Goal: Answer question/provide support

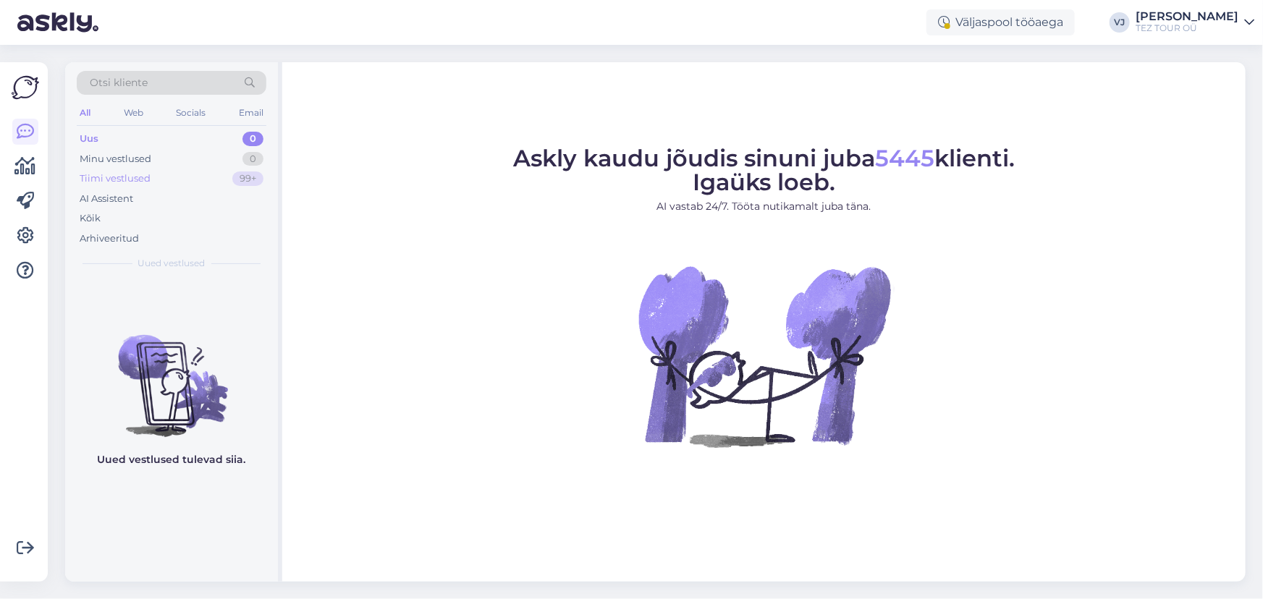
click at [129, 185] on div "Tiimi vestlused 99+" at bounding box center [172, 179] width 190 height 20
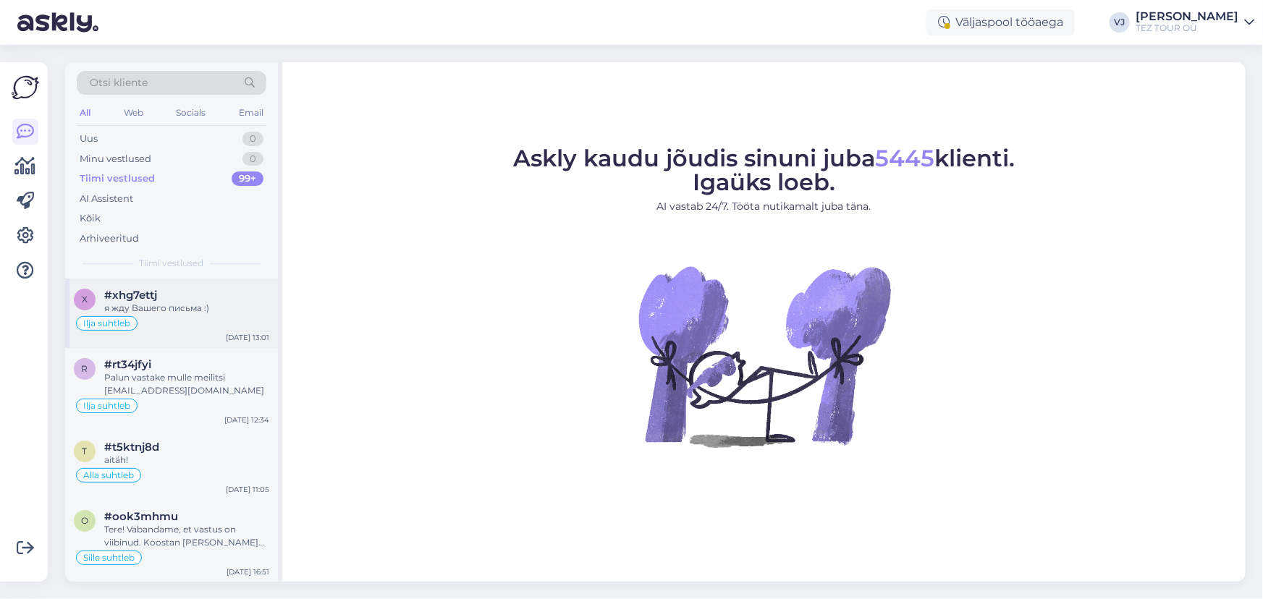
click at [190, 340] on div "x #xhg7ettj я жду Вашего письма :) Ilja suhtleb Aug 24 13:01" at bounding box center [171, 314] width 213 height 70
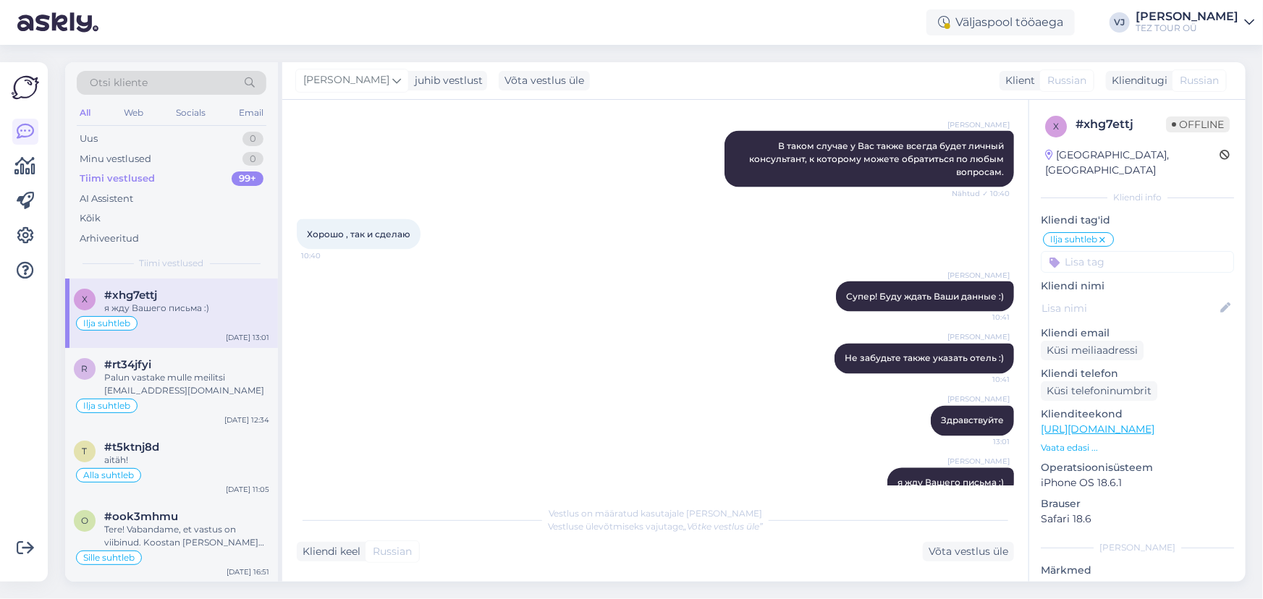
scroll to position [1187, 0]
click at [173, 386] on div "Palun vastake mulle meilitsi nataljamg@hotmail.com" at bounding box center [186, 384] width 165 height 26
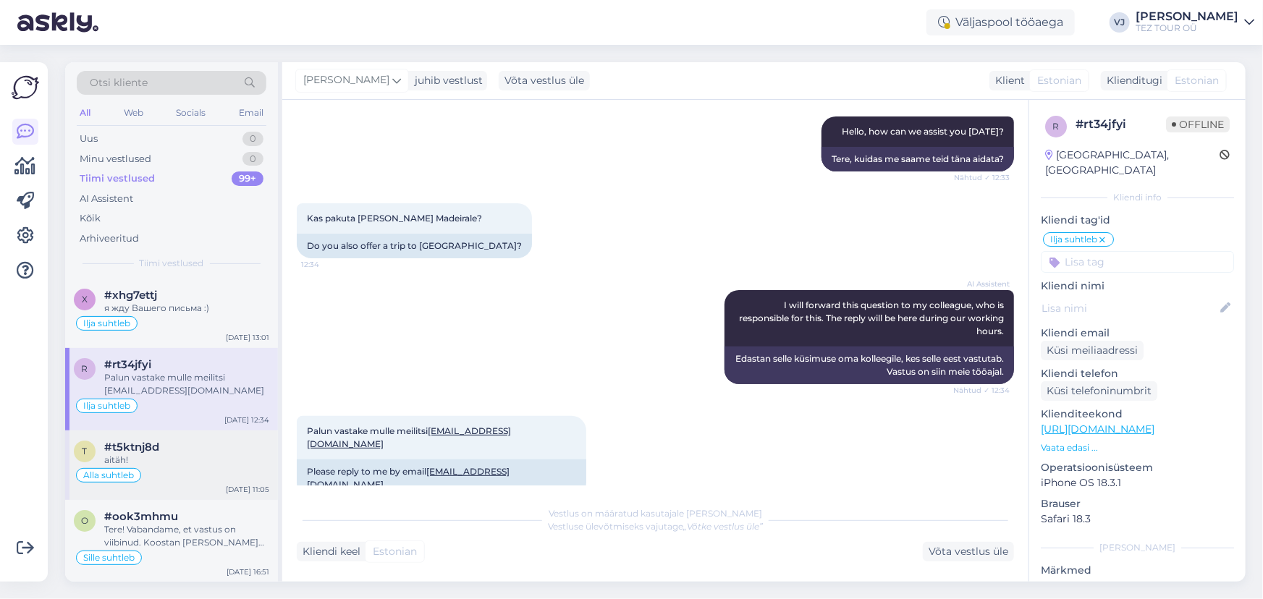
click at [201, 446] on div "#t5ktnj8d" at bounding box center [186, 447] width 165 height 13
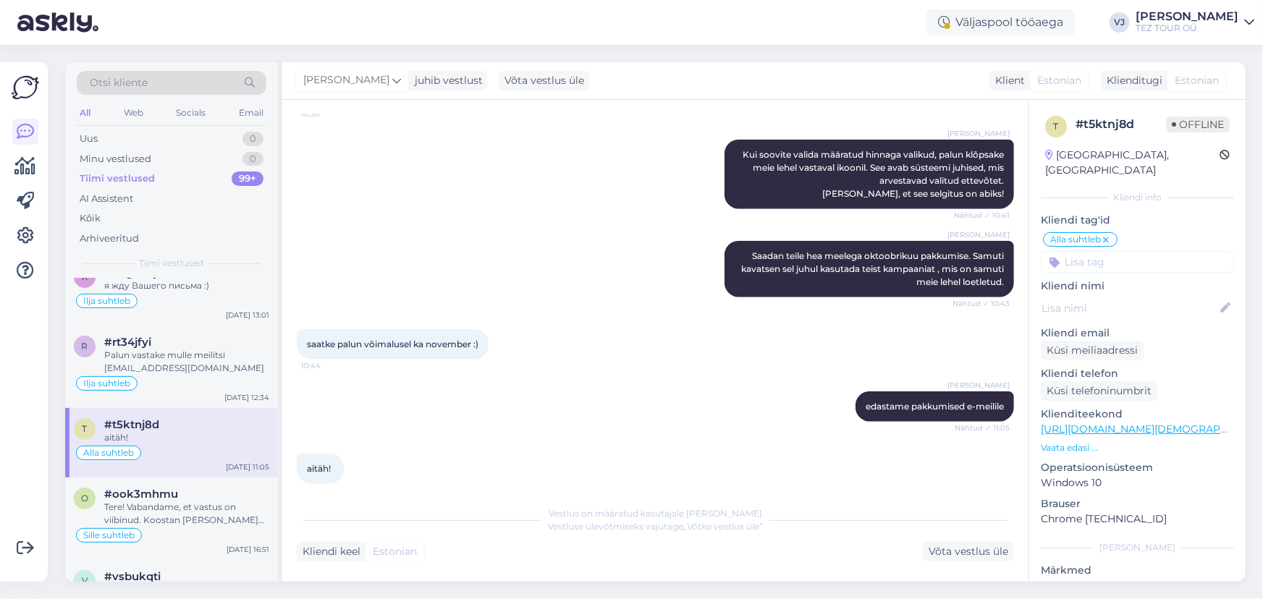
scroll to position [23, 0]
click at [145, 195] on div "AI Assistent" at bounding box center [172, 199] width 190 height 20
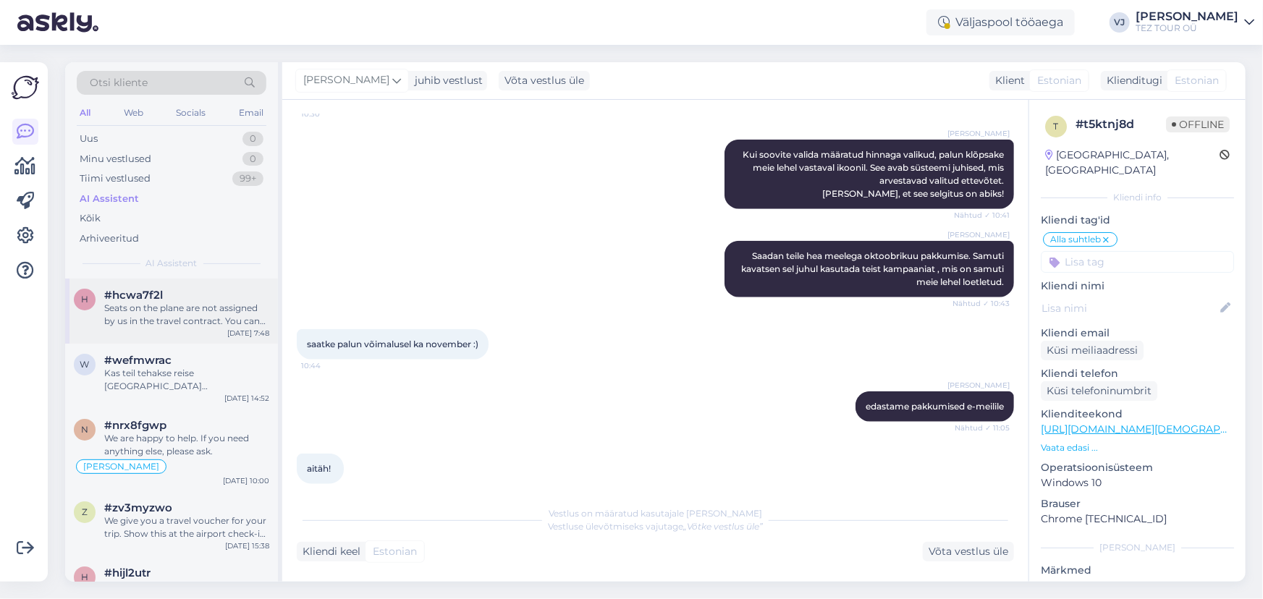
click at [197, 302] on div "Seats on the plane are not assigned by us in the travel contract. You can buy s…" at bounding box center [186, 315] width 165 height 26
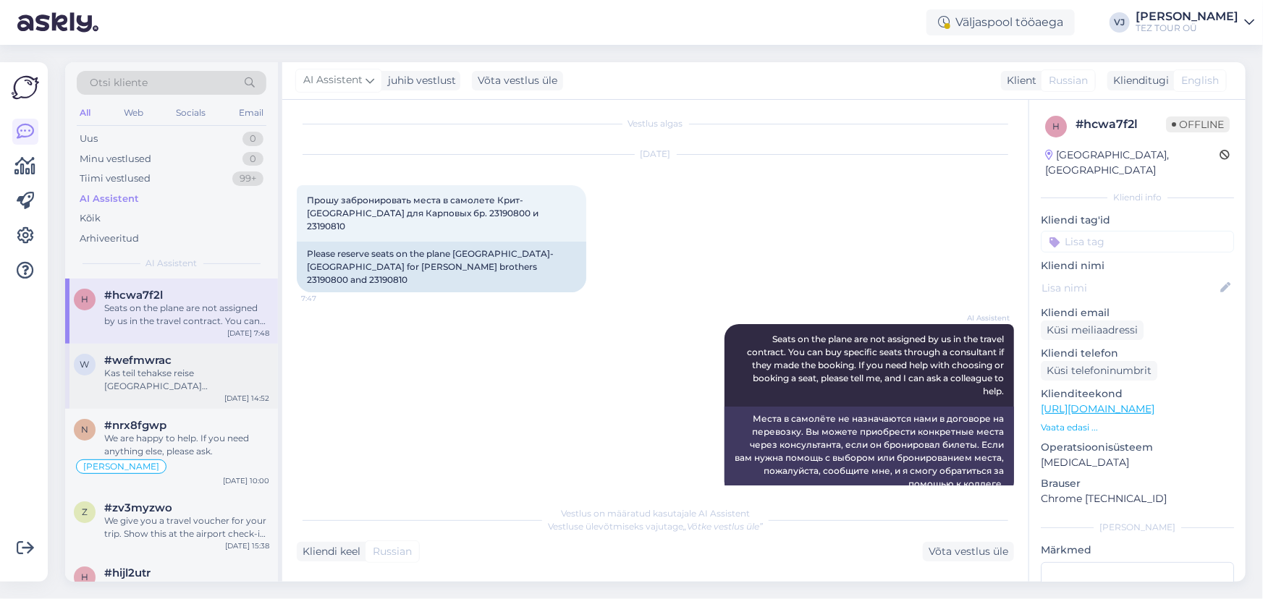
click at [176, 373] on div "Kas teil tehakse reise Marokosse Tallinnast ja kas on võimalik broneerida selli…" at bounding box center [186, 380] width 165 height 26
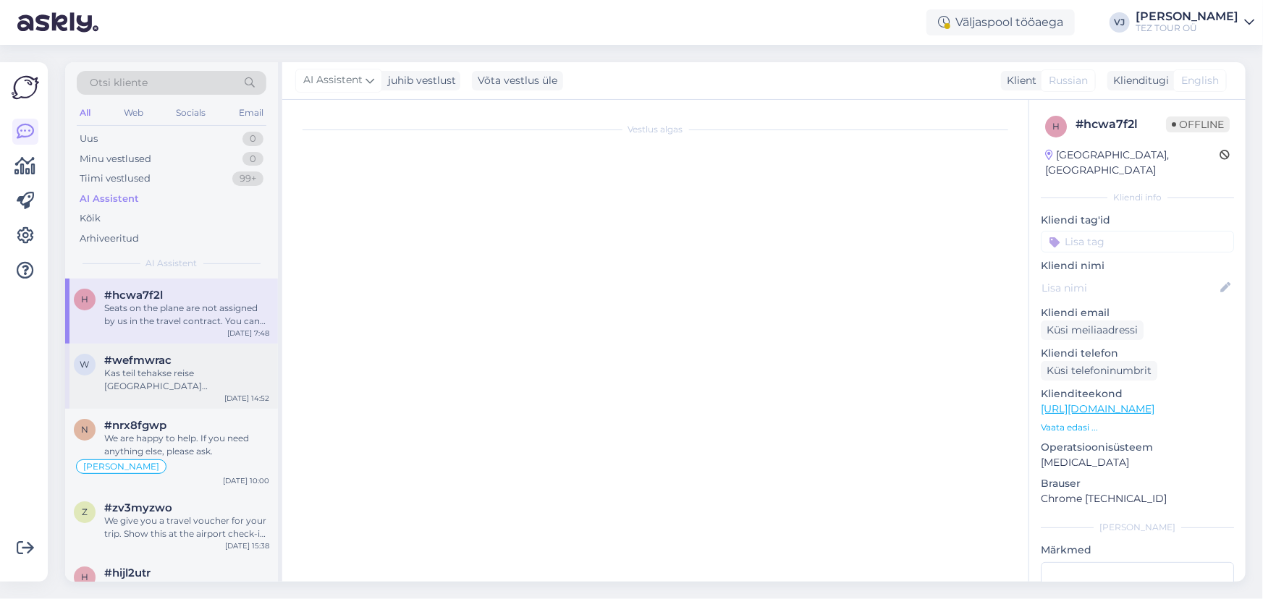
scroll to position [0, 0]
